Goal: Task Accomplishment & Management: Manage account settings

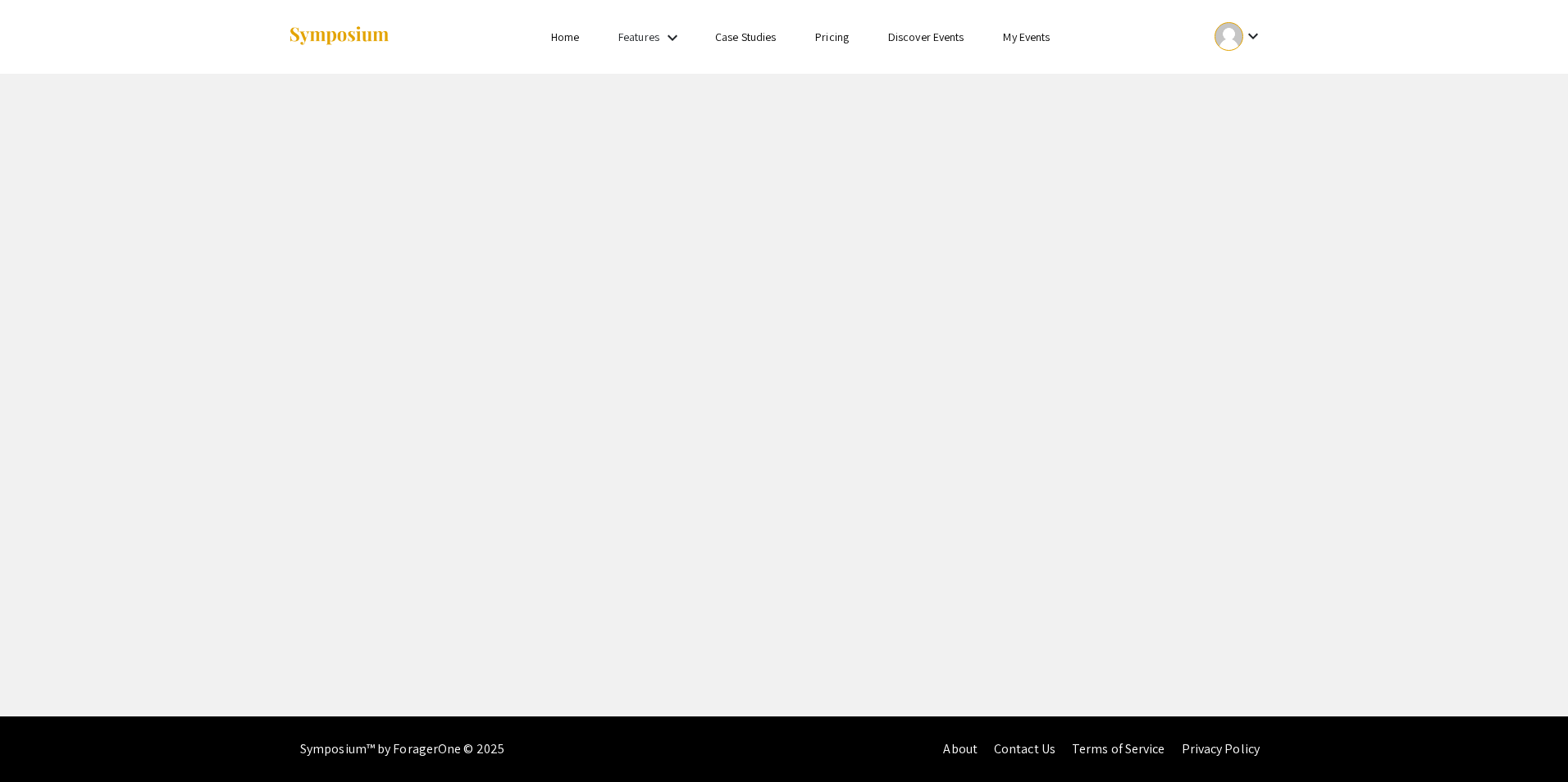
click at [1256, 36] on mat-icon "keyboard_arrow_down" at bounding box center [1253, 36] width 20 height 20
click at [1256, 36] on div at bounding box center [784, 391] width 1568 height 782
click at [1257, 48] on div "keyboard_arrow_down" at bounding box center [1238, 36] width 56 height 37
click at [1246, 121] on button "My Submissions" at bounding box center [1247, 120] width 100 height 39
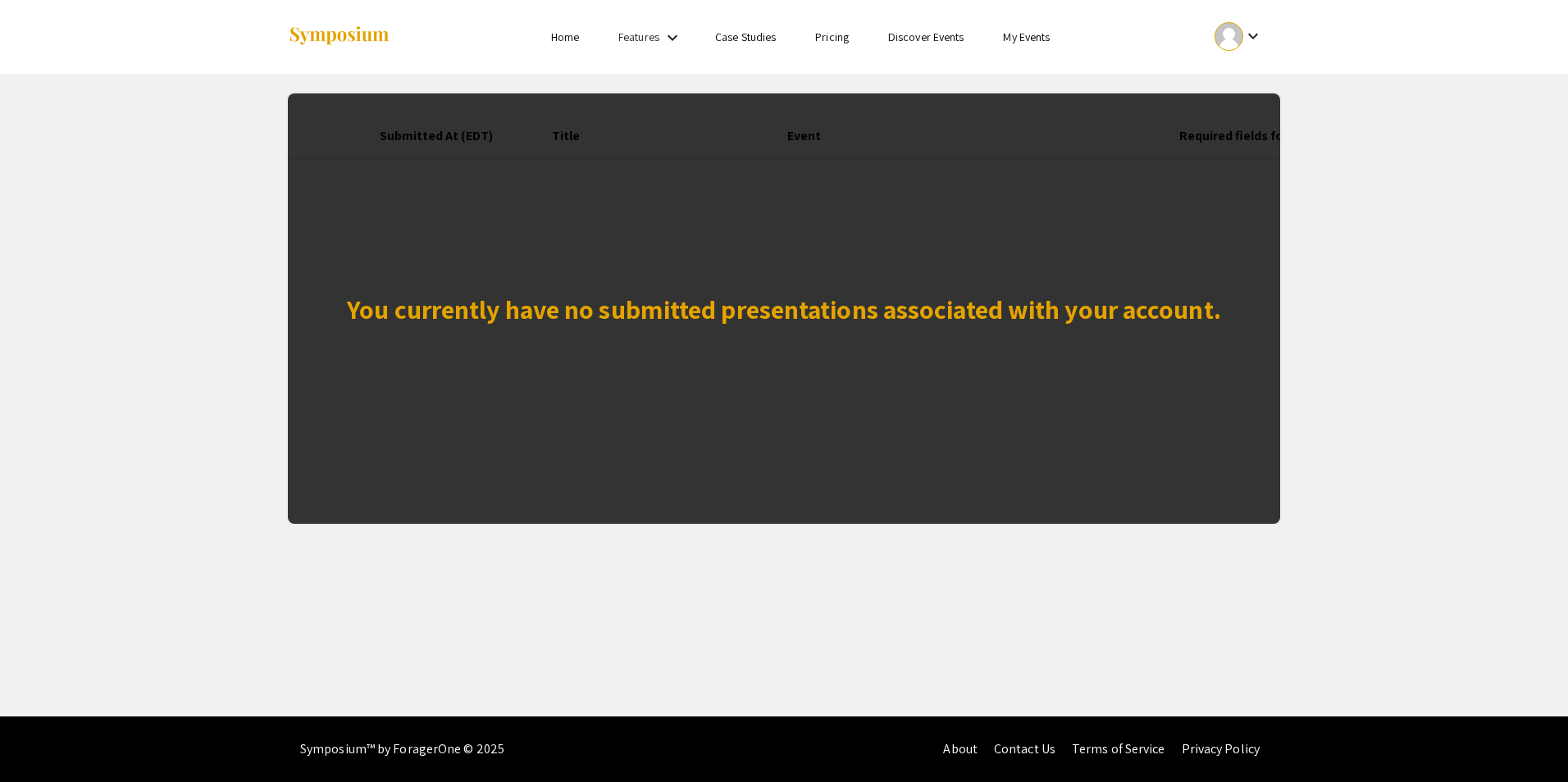
click at [1504, 303] on app-my-submissions "You currently have no submitted presentations associated with your account. Sub…" at bounding box center [784, 299] width 1568 height 450
click at [1266, 12] on ul "keyboard_arrow_down" at bounding box center [1117, 36] width 327 height 74
click at [1259, 35] on mat-icon "keyboard_arrow_down" at bounding box center [1253, 36] width 20 height 20
click at [1243, 125] on button "My Submissions" at bounding box center [1247, 120] width 100 height 39
